Goal: Task Accomplishment & Management: Use online tool/utility

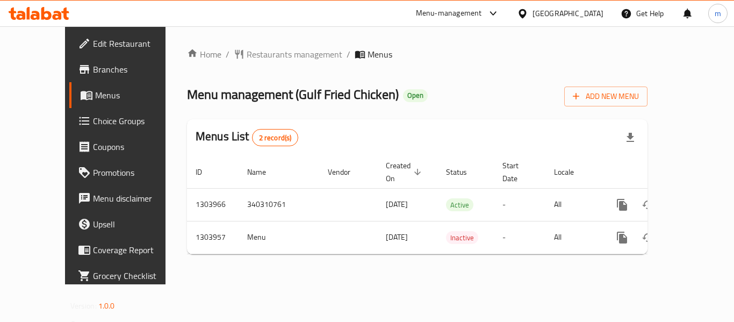
click at [93, 114] on span "Choice Groups" at bounding box center [136, 120] width 86 height 13
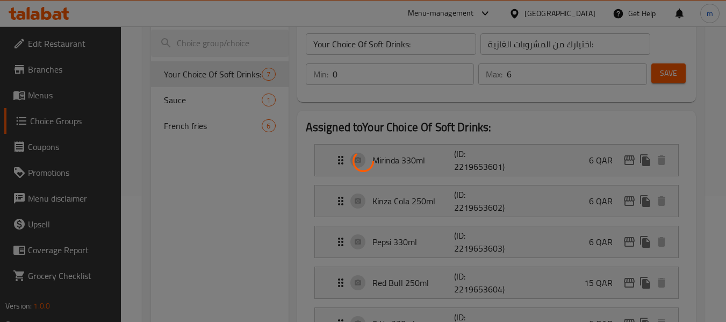
scroll to position [107, 0]
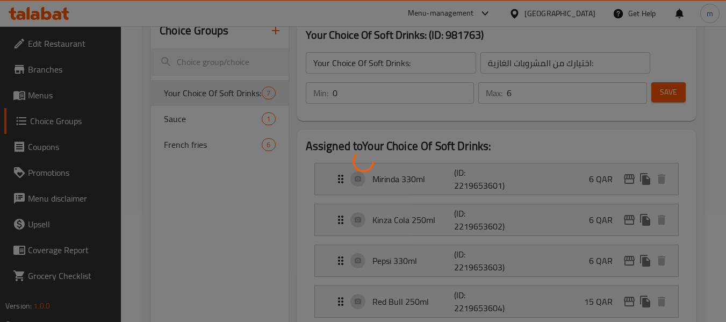
click at [200, 120] on div at bounding box center [363, 161] width 726 height 322
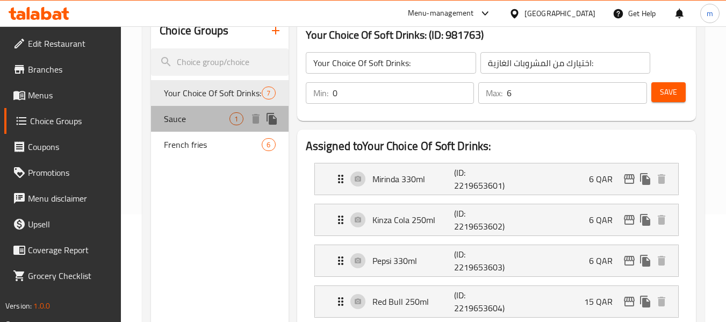
click at [186, 120] on span "Sauce" at bounding box center [197, 118] width 66 height 13
type input "Sauce"
type input "صلصة"
type input "1"
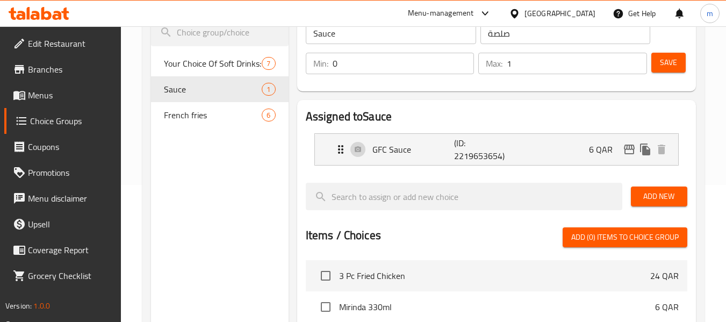
scroll to position [161, 0]
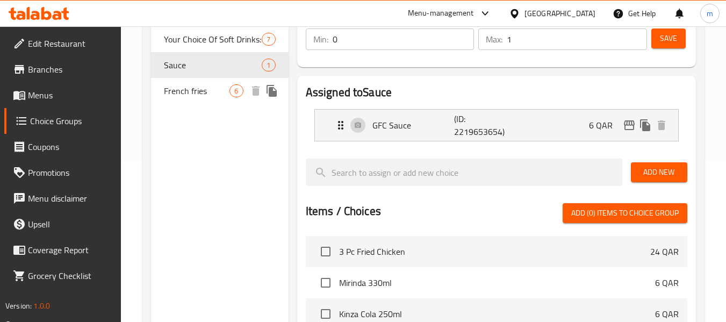
click at [186, 87] on span "French fries" at bounding box center [197, 90] width 66 height 13
type input "French fries"
type input "بطاطس مقلية"
type input "6"
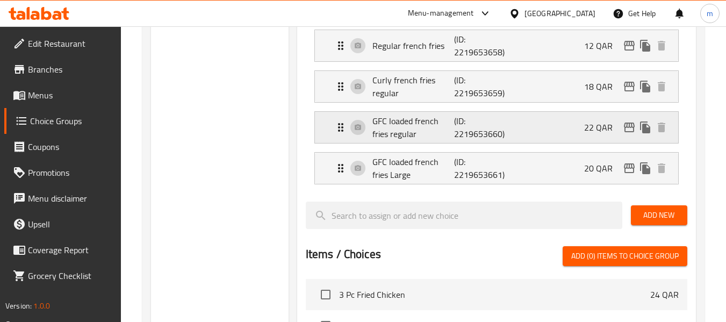
scroll to position [215, 0]
